Goal: Information Seeking & Learning: Learn about a topic

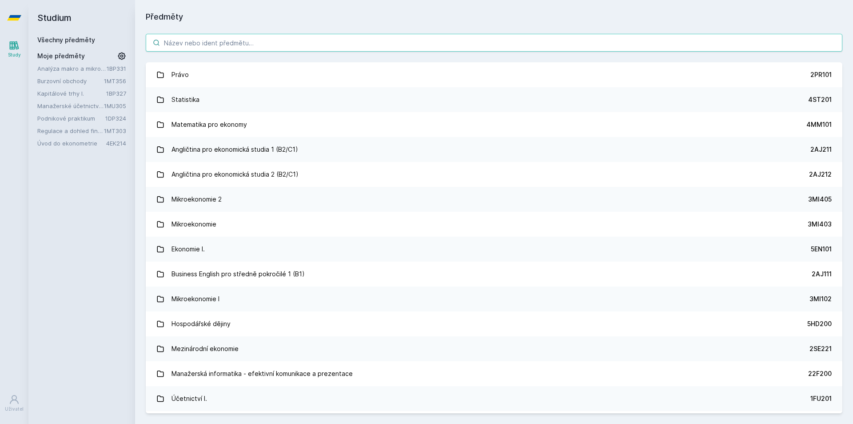
click at [324, 40] on input "search" at bounding box center [494, 43] width 697 height 18
paste input "4ST450"
type input "4ST450"
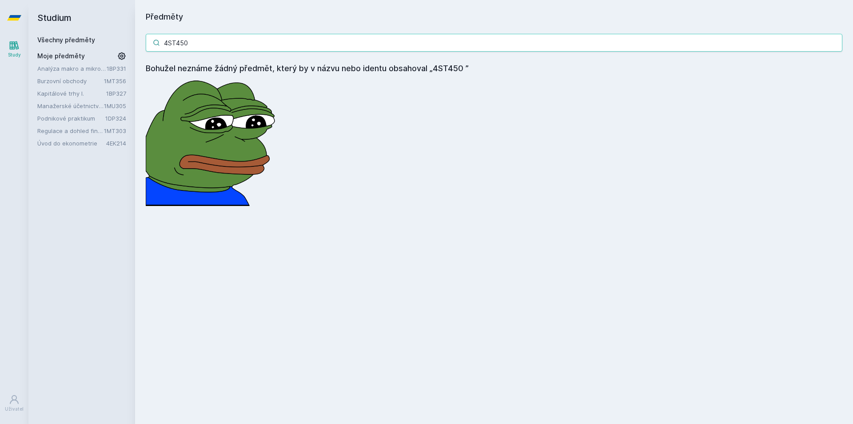
drag, startPoint x: 323, startPoint y: 41, endPoint x: 112, endPoint y: 38, distance: 210.7
click at [113, 38] on div "Studium Všechny předměty Moje předměty Analýza makro a mikrofinančních dat 1BP3…" at bounding box center [440, 212] width 825 height 424
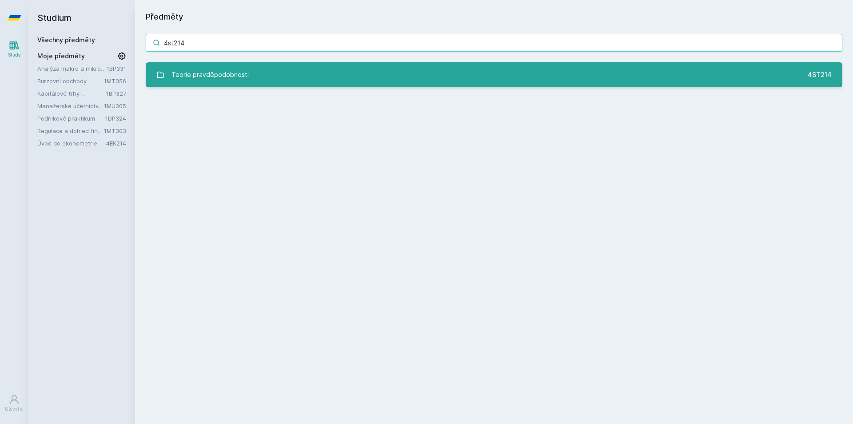
type input "4st214"
click at [196, 74] on div "Teorie pravděpodobnosti" at bounding box center [210, 75] width 77 height 18
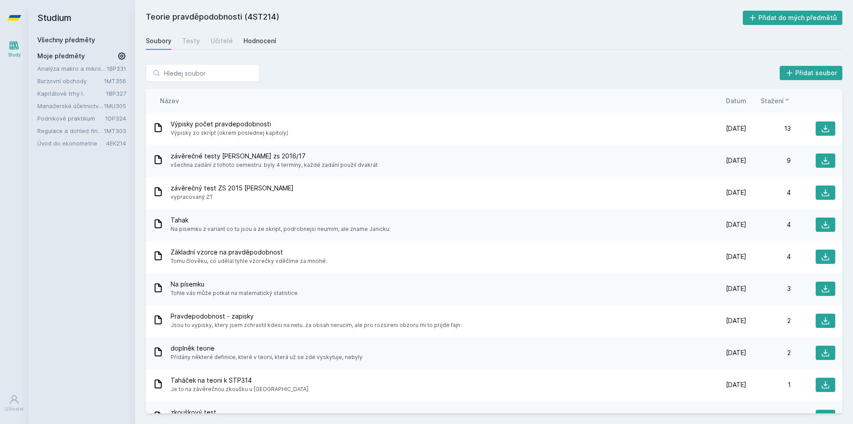
click at [261, 40] on div "Hodnocení" at bounding box center [260, 40] width 33 height 9
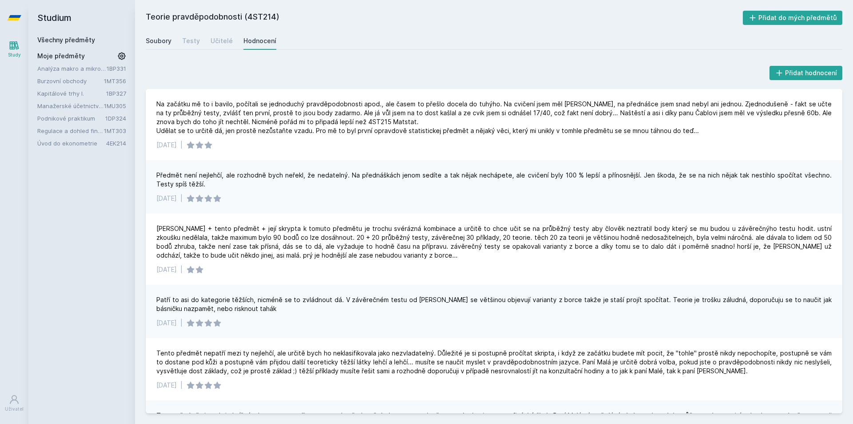
click at [165, 32] on link "Soubory" at bounding box center [159, 41] width 26 height 18
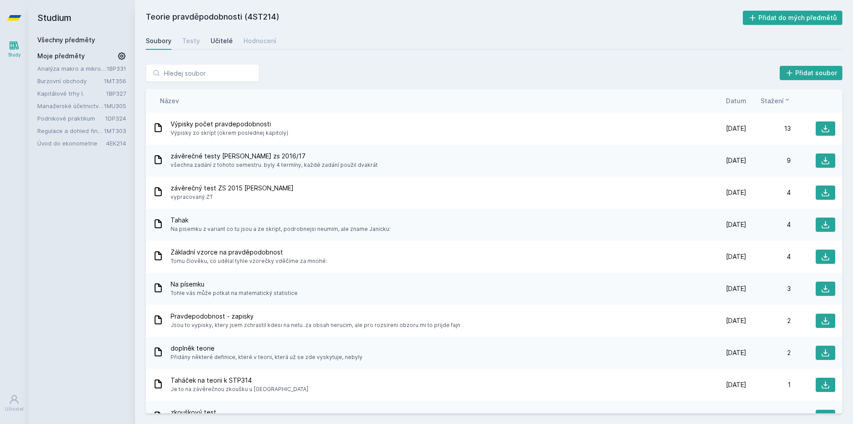
click at [214, 40] on div "Učitelé" at bounding box center [222, 40] width 22 height 9
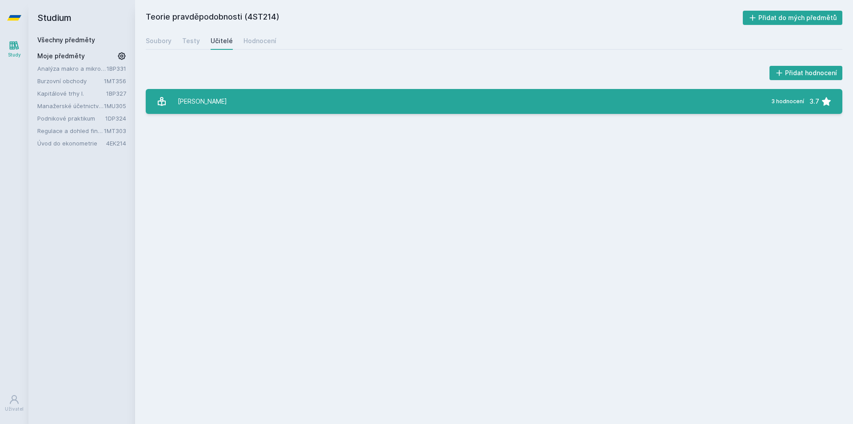
click at [200, 99] on div "Kahounová Jana" at bounding box center [202, 101] width 49 height 18
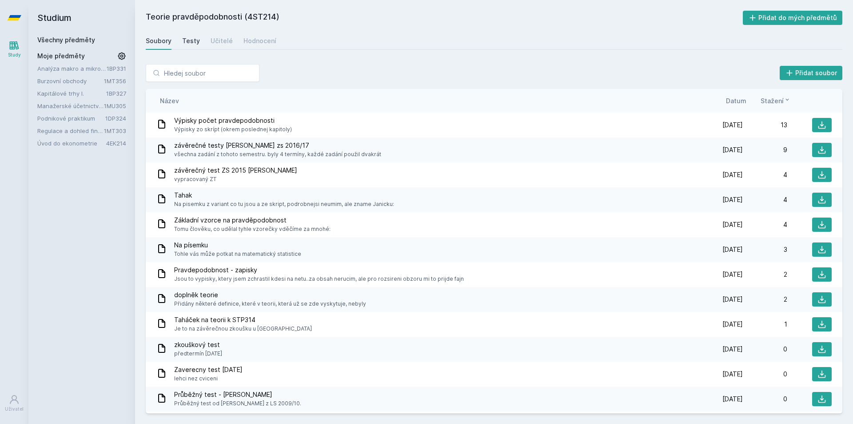
click at [191, 43] on div "Testy" at bounding box center [191, 40] width 18 height 9
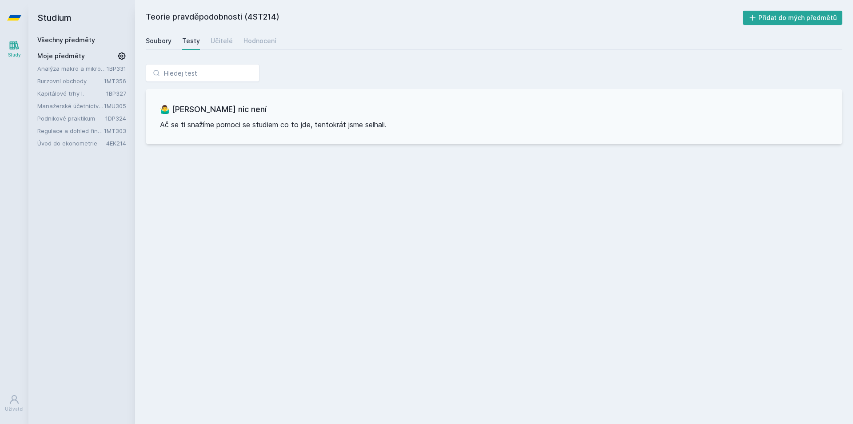
click at [157, 44] on div "Soubory" at bounding box center [159, 40] width 26 height 9
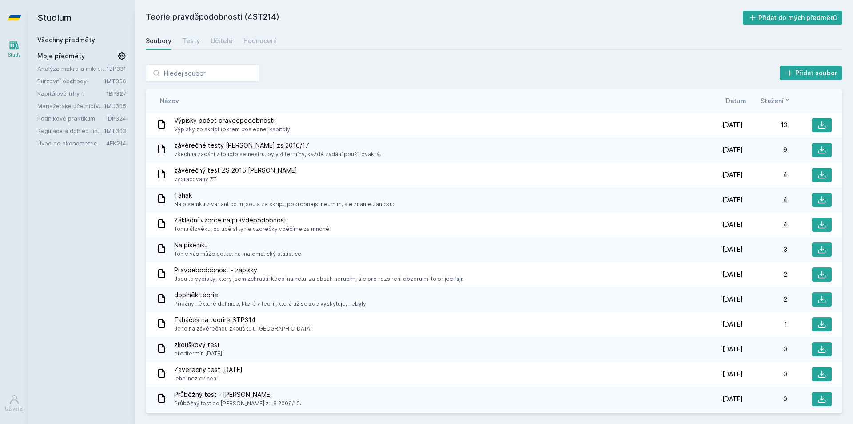
click at [730, 98] on span "Datum" at bounding box center [736, 100] width 20 height 9
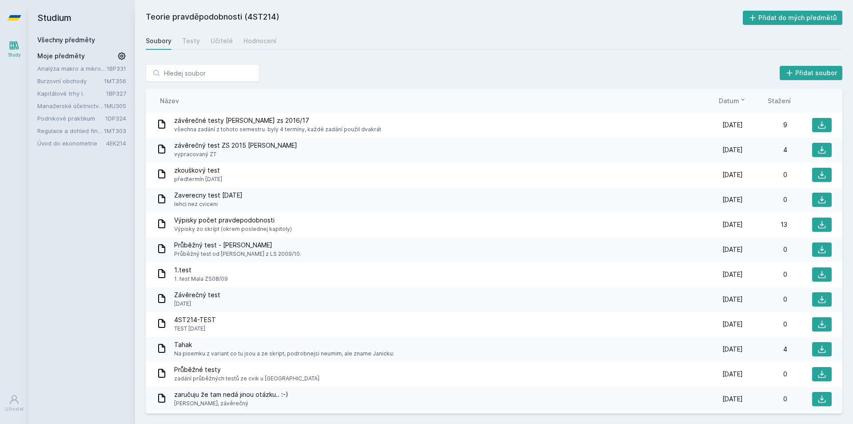
click at [731, 99] on span "Datum" at bounding box center [729, 100] width 20 height 9
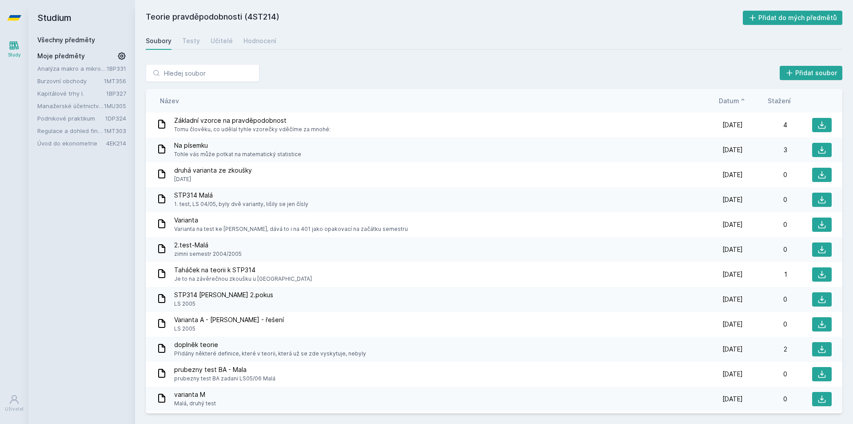
click at [731, 99] on span "Datum" at bounding box center [729, 100] width 20 height 9
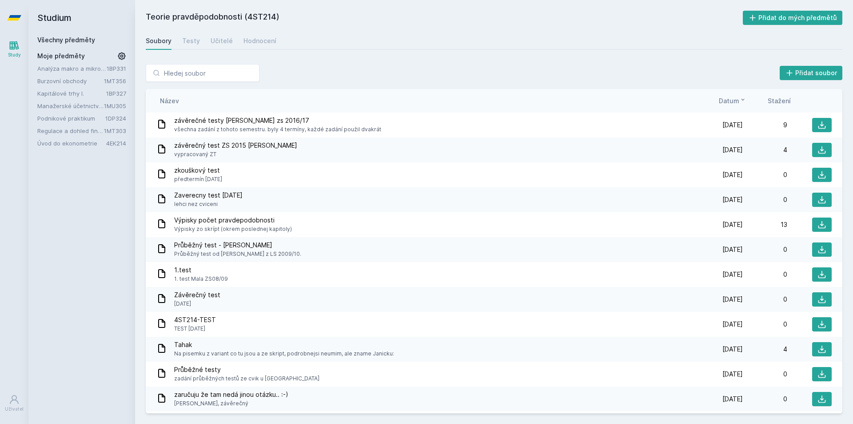
drag, startPoint x: 380, startPoint y: 61, endPoint x: 358, endPoint y: 24, distance: 42.8
click at [361, 26] on div "Teorie pravděpodobnosti (4ST214) Přidat do mých předmětů [GEOGRAPHIC_DATA] Test…" at bounding box center [494, 212] width 697 height 402
